Goal: Information Seeking & Learning: Check status

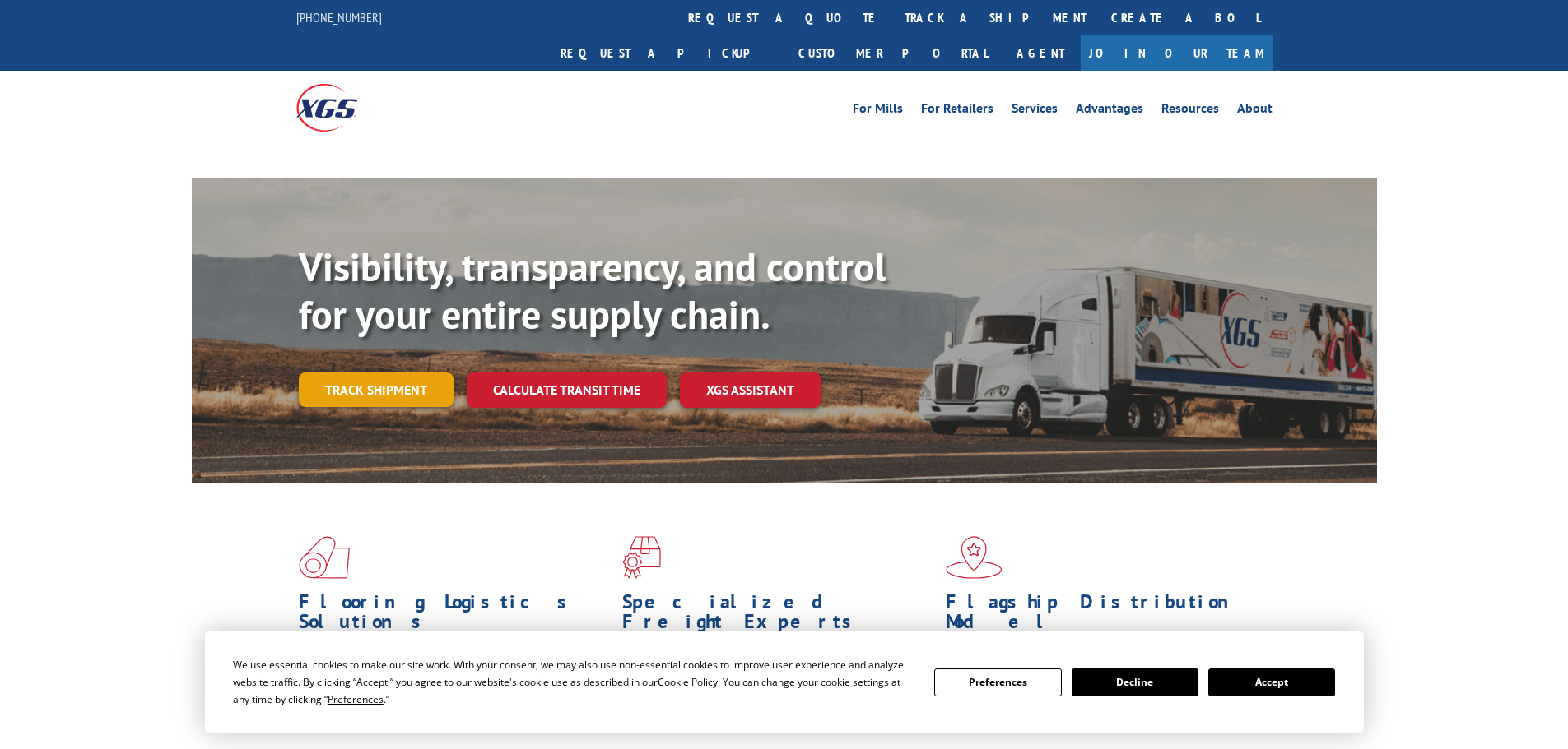
click at [387, 373] on link "Track shipment" at bounding box center [376, 390] width 155 height 35
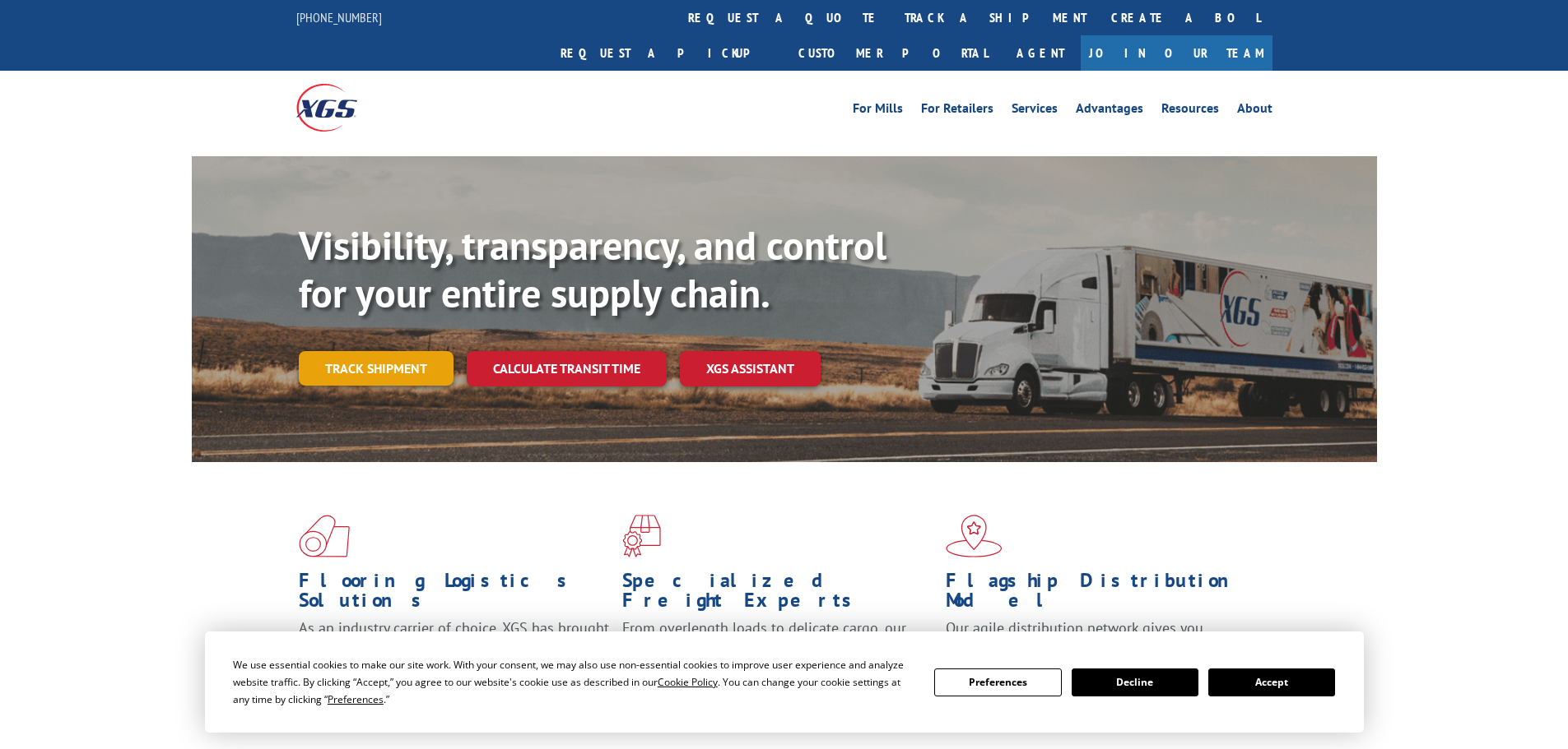
click at [370, 351] on link "Track shipment" at bounding box center [376, 369] width 155 height 35
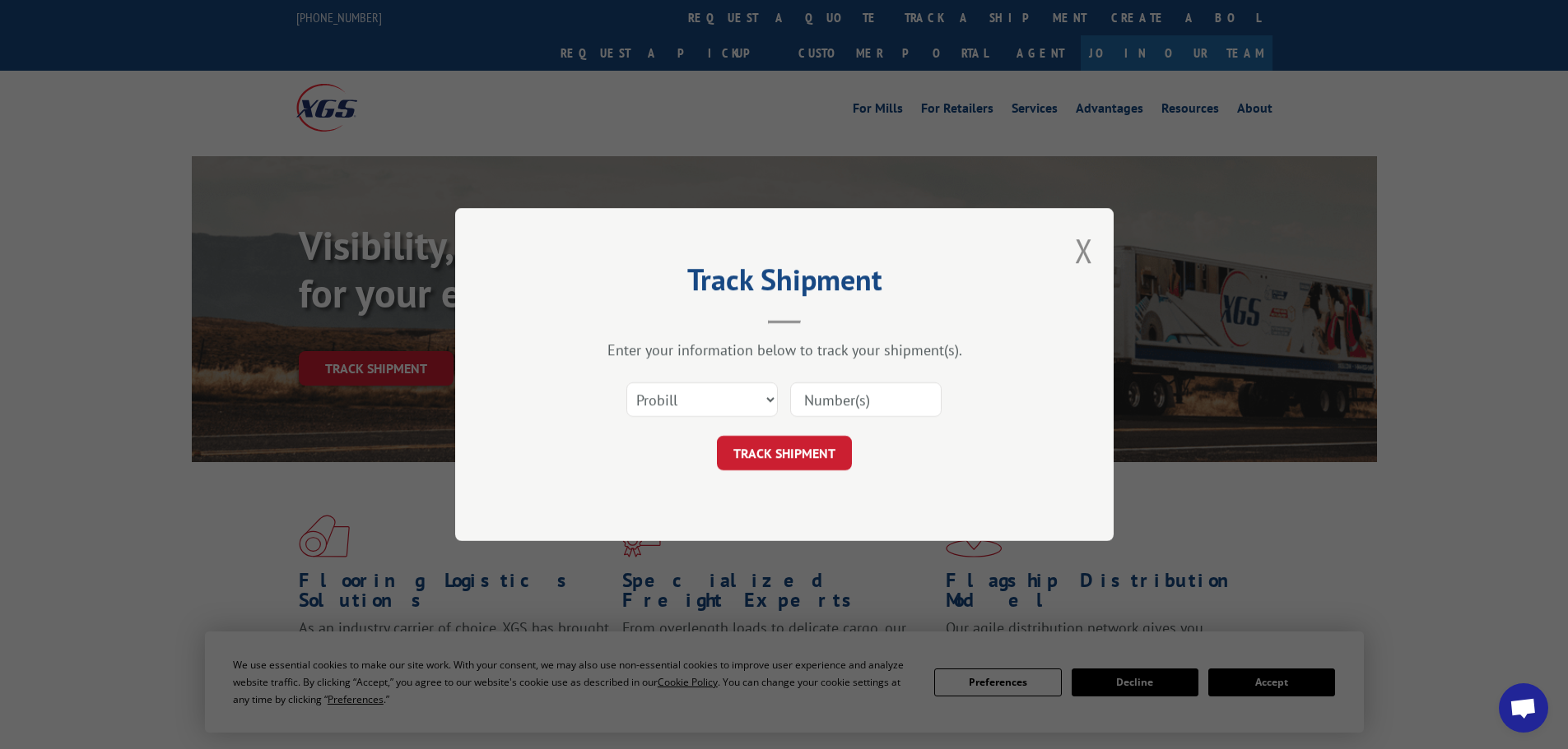
click at [886, 401] on input at bounding box center [866, 399] width 152 height 35
paste input "17640019"
type input "17640019"
click at [819, 439] on button "TRACK SHIPMENT" at bounding box center [784, 453] width 135 height 35
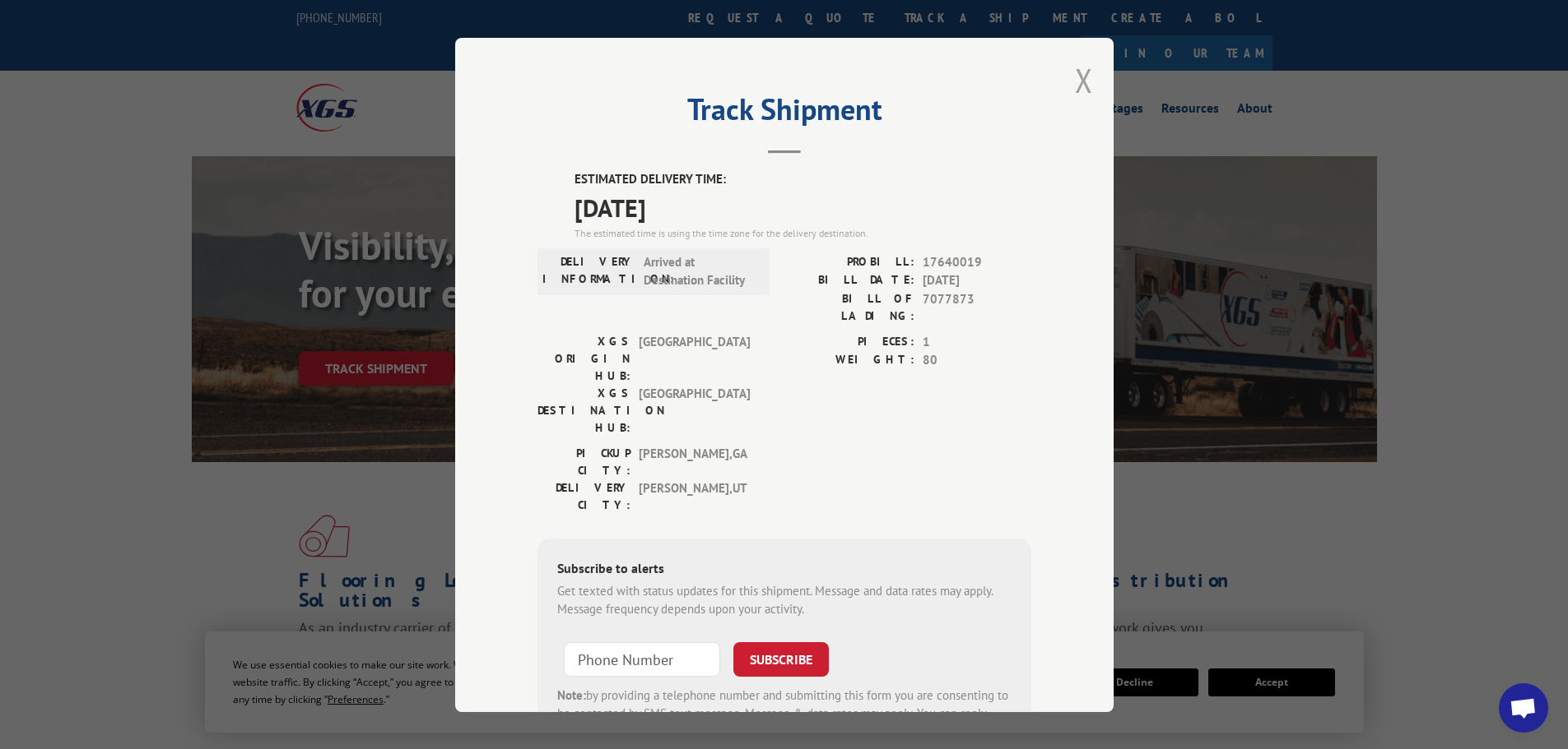
click at [1085, 77] on button "Close modal" at bounding box center [1084, 80] width 18 height 43
